Goal: Check status: Check status

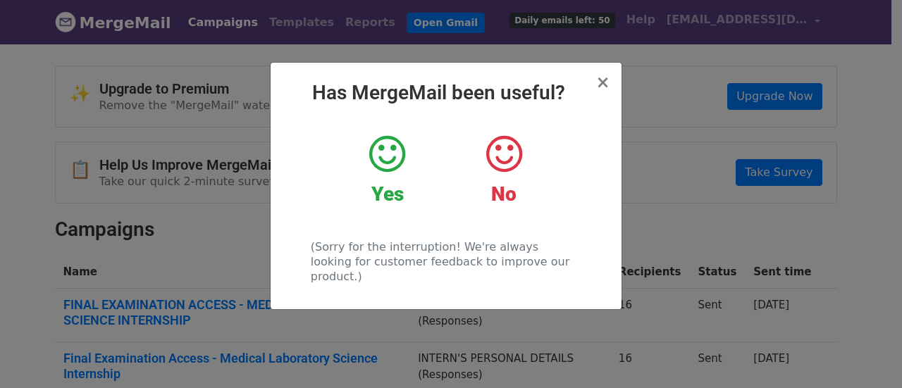
click at [611, 85] on div "× Has MergeMail been useful? Yes No (Sorry for the interruption! We're always l…" at bounding box center [445, 186] width 351 height 247
click at [606, 85] on span "×" at bounding box center [602, 83] width 14 height 20
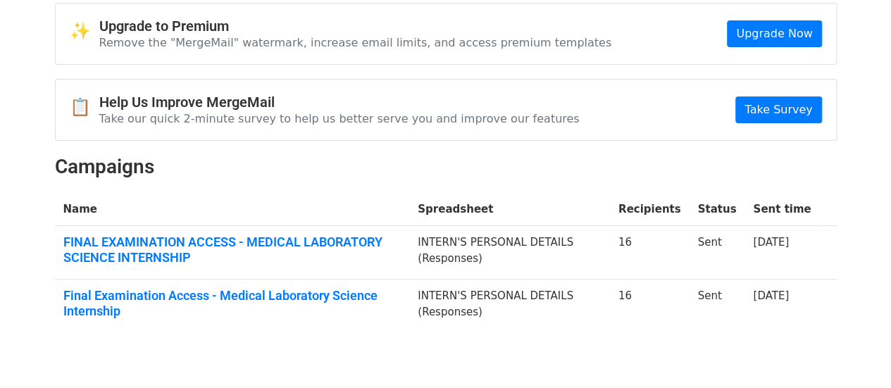
scroll to position [63, 0]
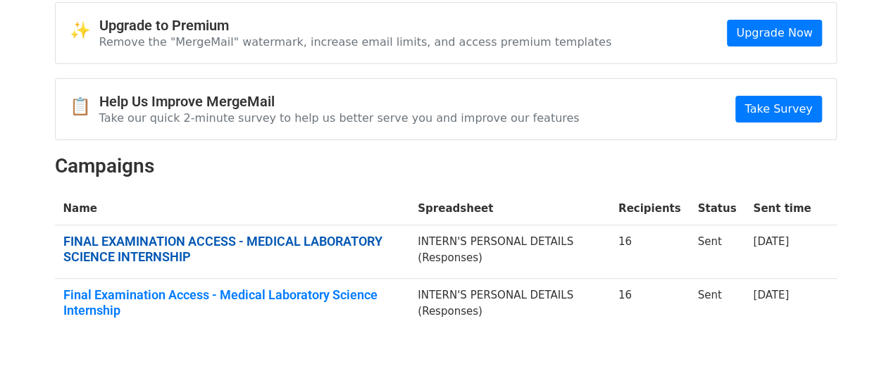
click at [346, 247] on link "FINAL EXAMINATION ACCESS - MEDICAL LABORATORY SCIENCE INTERNSHIP" at bounding box center [232, 249] width 338 height 30
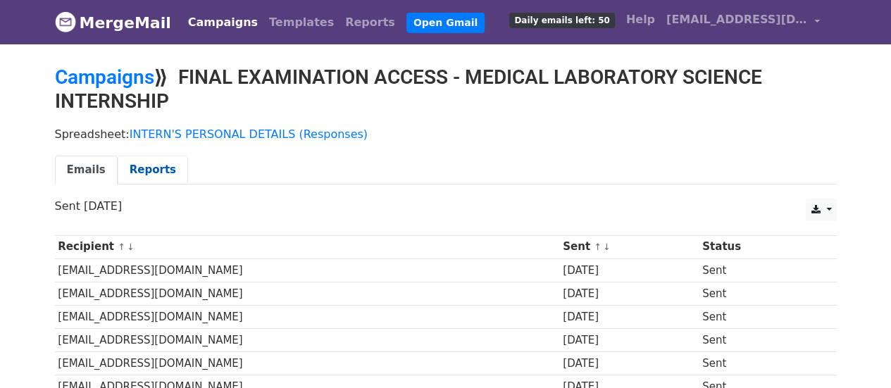
click at [135, 162] on link "Reports" at bounding box center [153, 170] width 70 height 29
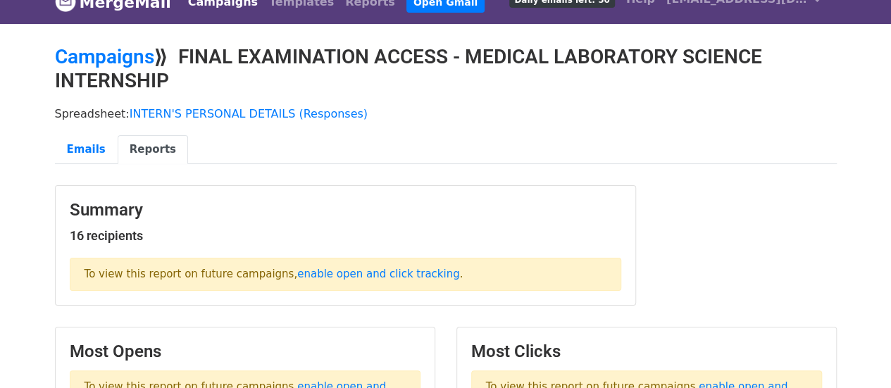
scroll to position [18, 0]
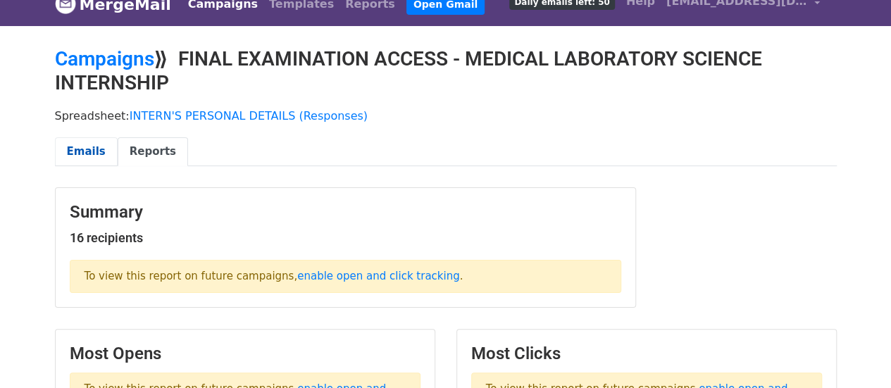
click at [100, 142] on link "Emails" at bounding box center [86, 151] width 63 height 29
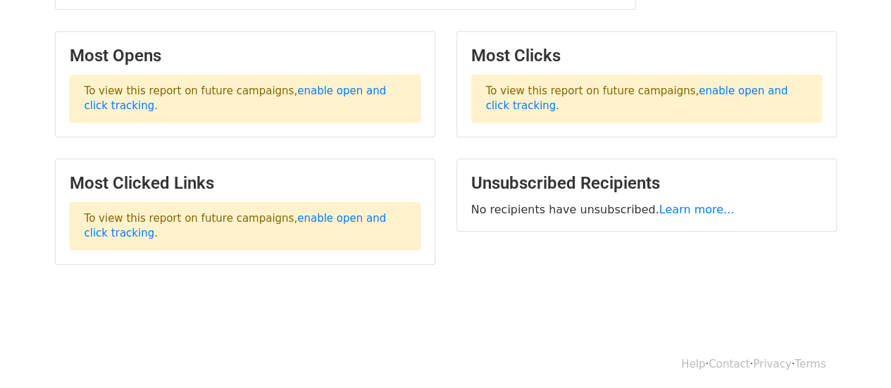
scroll to position [0, 0]
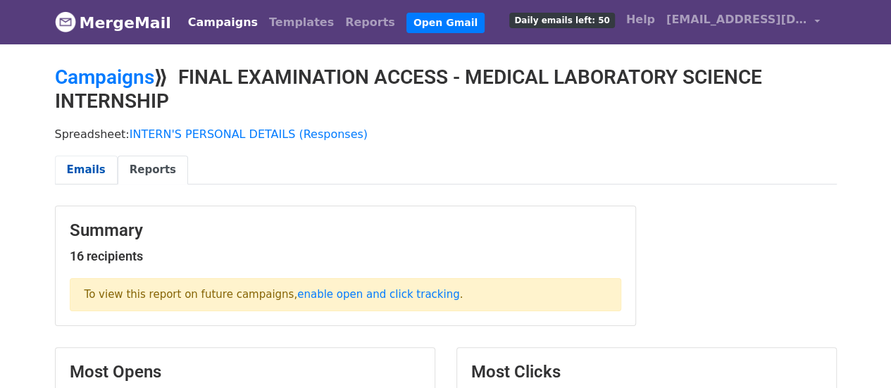
click at [76, 161] on link "Emails" at bounding box center [86, 170] width 63 height 29
